Goal: Information Seeking & Learning: Understand process/instructions

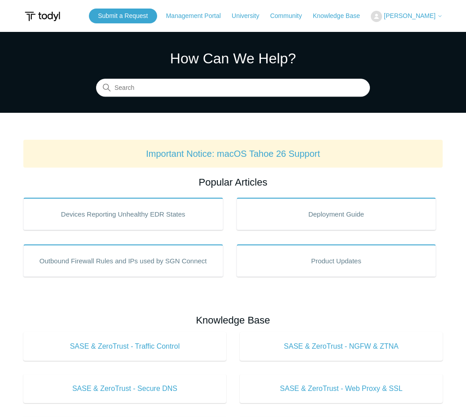
click at [268, 78] on div "How Can We Help? Search" at bounding box center [233, 72] width 274 height 49
click at [268, 81] on input "Search" at bounding box center [233, 88] width 274 height 18
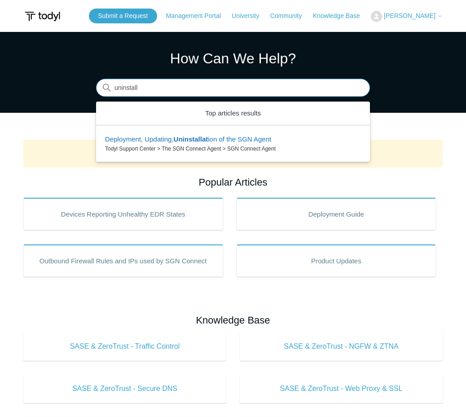
type input "uninstall"
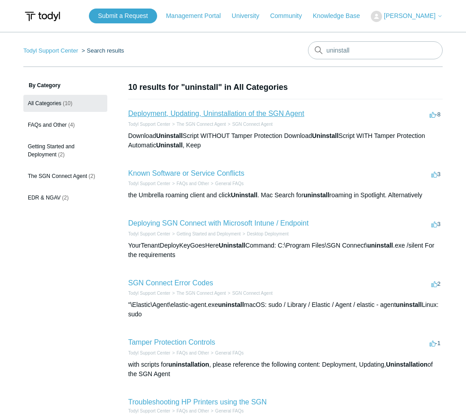
click at [261, 112] on link "Deployment, Updating, Uninstallation of the SGN Agent" at bounding box center [216, 114] width 176 height 8
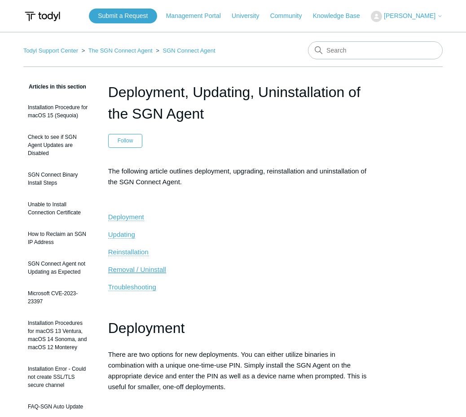
click at [150, 268] on span "Removal / Uninstall" at bounding box center [137, 269] width 58 height 8
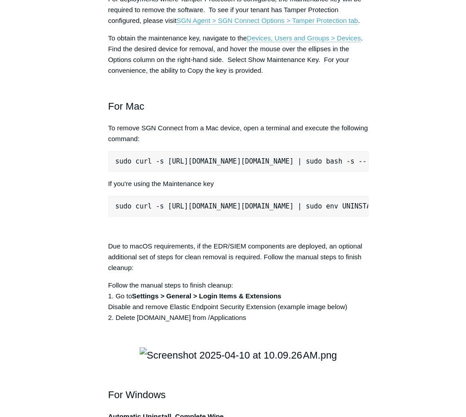
scroll to position [0, 78]
drag, startPoint x: 116, startPoint y: 282, endPoint x: 377, endPoint y: 280, distance: 260.8
click at [377, 280] on article "Deployment, Updating, Uninstallation of the SGN Agent Follow Not yet followed b…" at bounding box center [238, 182] width 287 height 2664
click at [216, 216] on pre "sudo curl -s https://portal.todyl.com/tools/MacUninstall.sh | sudo env UNINSTAL…" at bounding box center [238, 206] width 260 height 21
click at [151, 216] on pre "sudo curl -s https://portal.todyl.com/tools/MacUninstall.sh | sudo env UNINSTAL…" at bounding box center [238, 206] width 260 height 21
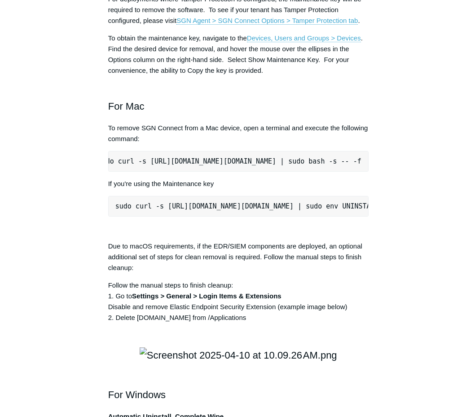
click at [148, 216] on pre "sudo curl -s https://portal.todyl.com/tools/MacUninstall.sh | sudo env UNINSTAL…" at bounding box center [238, 206] width 260 height 21
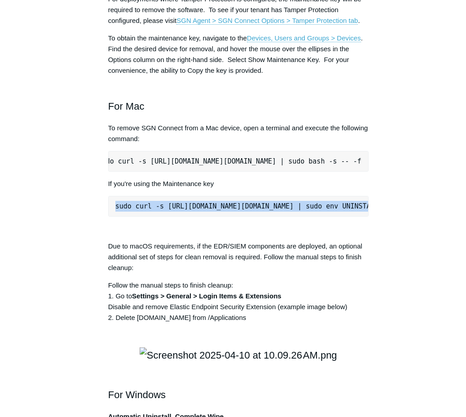
click at [148, 216] on pre "sudo curl -s https://portal.todyl.com/tools/MacUninstall.sh | sudo env UNINSTAL…" at bounding box center [238, 206] width 260 height 21
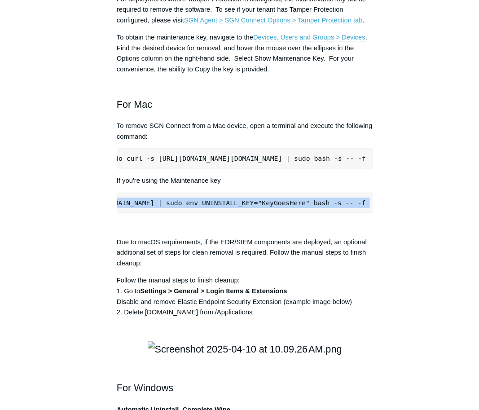
scroll to position [0, 202]
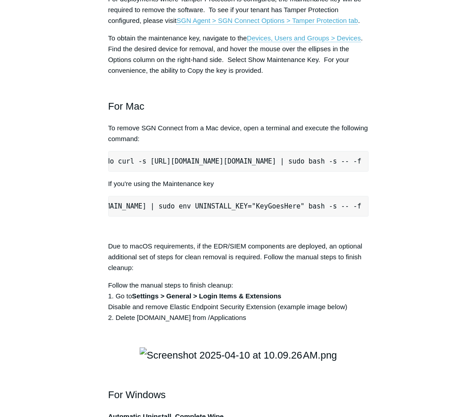
click at [271, 216] on pre "sudo curl -s https://portal.todyl.com/tools/MacUninstall.sh | sudo env UNINSTAL…" at bounding box center [238, 206] width 260 height 21
click at [261, 216] on pre "sudo curl -s https://portal.todyl.com/tools/MacUninstall.sh | sudo env UNINSTAL…" at bounding box center [238, 206] width 260 height 21
click at [221, 216] on pre "sudo curl -s https://portal.todyl.com/tools/MacUninstall.sh | sudo env UNINSTAL…" at bounding box center [238, 206] width 260 height 21
click at [222, 216] on pre "sudo curl -s https://portal.todyl.com/tools/MacUninstall.sh | sudo env UNINSTAL…" at bounding box center [238, 206] width 260 height 21
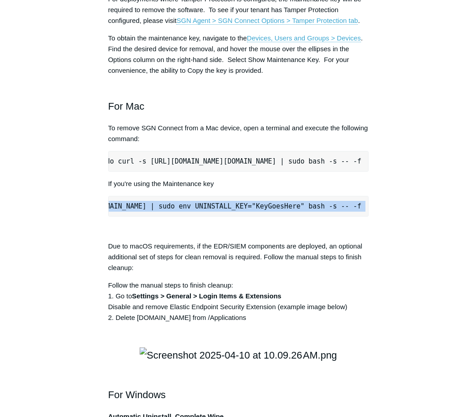
click at [222, 216] on pre "sudo curl -s https://portal.todyl.com/tools/MacUninstall.sh | sudo env UNINSTAL…" at bounding box center [238, 206] width 260 height 21
copy div "sudo curl -s https://portal.todyl.com/tools/MacUninstall.sh | sudo env UNINSTAL…"
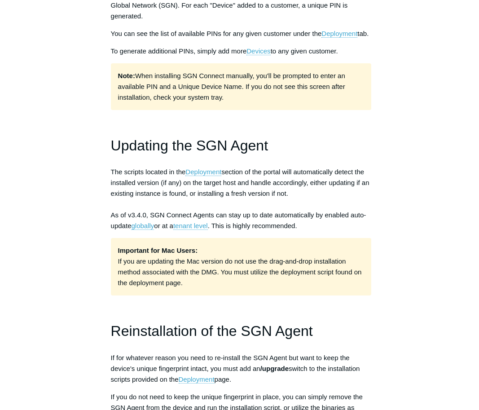
scroll to position [110, 0]
